Goal: Task Accomplishment & Management: Manage account settings

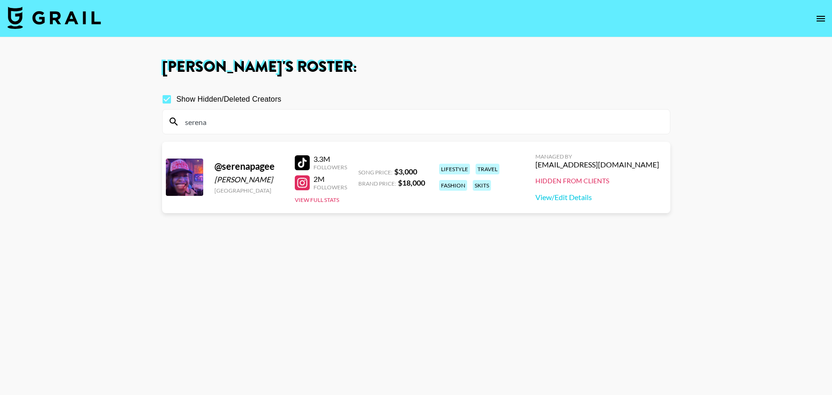
click at [576, 265] on section "Show Hidden/Deleted Creators serena @ serenapagee [PERSON_NAME] Page [GEOGRAPHI…" at bounding box center [416, 242] width 508 height 321
click at [603, 198] on link "View/Edit Details" at bounding box center [597, 197] width 124 height 9
click at [820, 18] on icon "open drawer" at bounding box center [820, 18] width 11 height 11
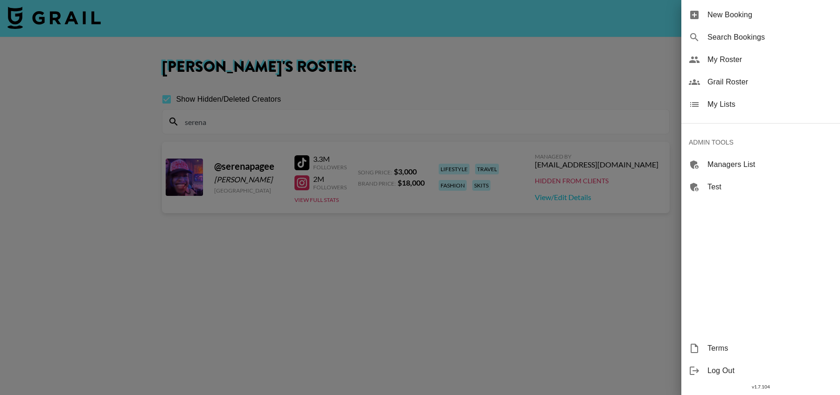
click at [725, 78] on span "Grail Roster" at bounding box center [770, 82] width 125 height 11
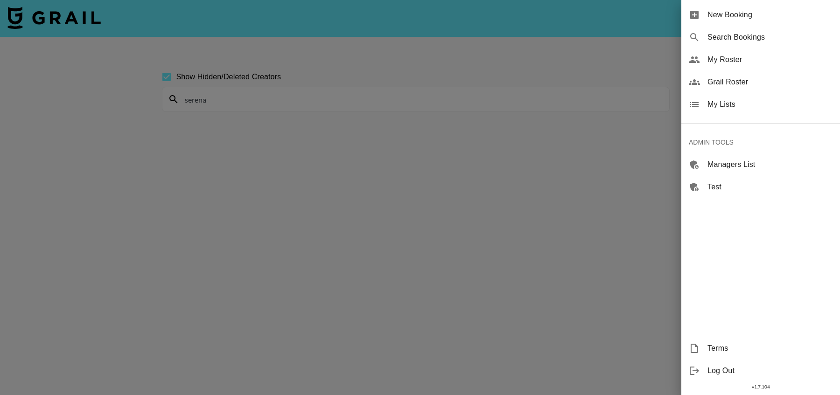
click at [423, 234] on div at bounding box center [420, 197] width 840 height 395
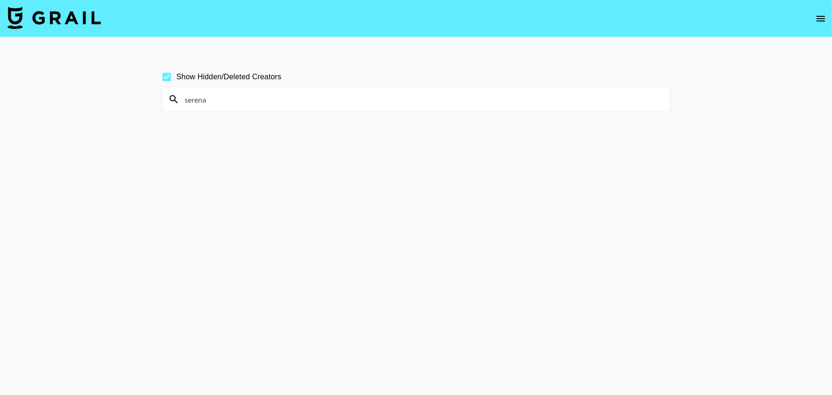
click at [350, 99] on input "serena" at bounding box center [421, 99] width 485 height 15
type input "s"
click at [421, 98] on input at bounding box center [421, 99] width 485 height 15
type input "serena"
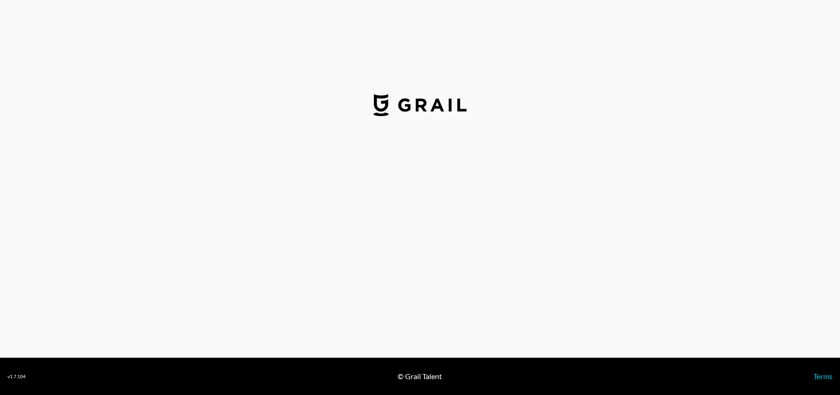
select select "USD"
